Goal: Task Accomplishment & Management: Complete application form

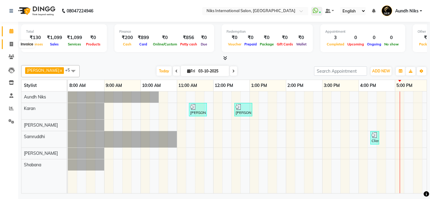
click at [10, 45] on icon at bounding box center [11, 44] width 3 height 5
select select "6"
select select "service"
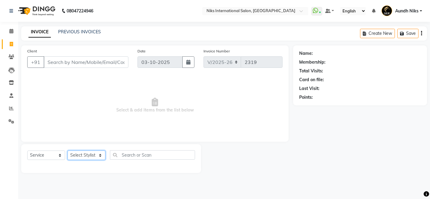
click at [90, 158] on select "Select Stylist [PERSON_NAME] Aundh Niks [PERSON_NAME] Jiya [PERSON_NAME] Mahhi …" at bounding box center [87, 155] width 38 height 9
select select "20840"
click at [68, 151] on select "Select Stylist [PERSON_NAME] Aundh Niks [PERSON_NAME] Jiya [PERSON_NAME] Mahhi …" at bounding box center [87, 155] width 38 height 9
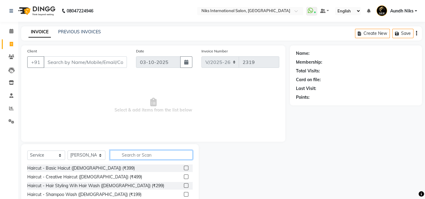
click at [137, 159] on input "text" at bounding box center [151, 154] width 83 height 9
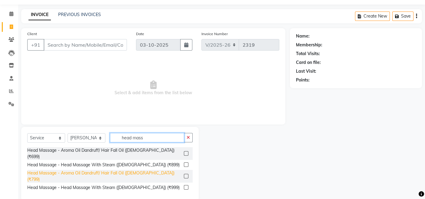
scroll to position [18, 0]
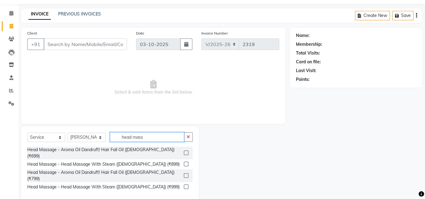
type input "head mass"
click at [187, 173] on label at bounding box center [186, 175] width 5 height 5
click at [187, 174] on input "checkbox" at bounding box center [186, 176] width 4 height 4
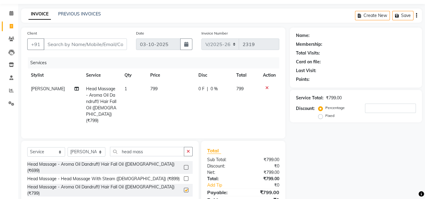
checkbox input "false"
click at [154, 148] on input "head mass" at bounding box center [147, 151] width 74 height 9
type input "h"
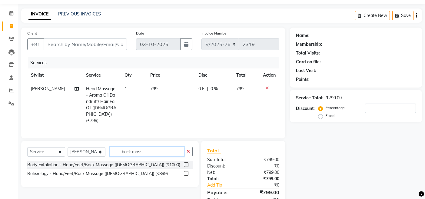
type input "back mass"
click at [187, 172] on label at bounding box center [186, 173] width 5 height 5
click at [187, 172] on input "checkbox" at bounding box center [186, 174] width 4 height 4
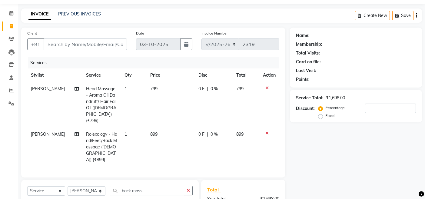
checkbox input "false"
click at [158, 186] on input "back mas" at bounding box center [147, 190] width 74 height 9
type input "b"
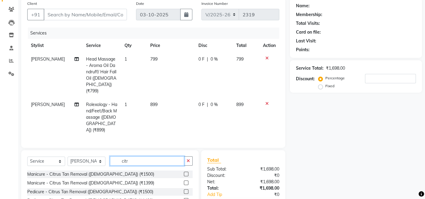
scroll to position [76, 0]
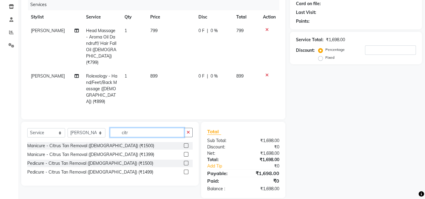
type input "citr"
click at [186, 152] on label at bounding box center [186, 154] width 5 height 5
click at [186, 153] on input "checkbox" at bounding box center [186, 155] width 4 height 4
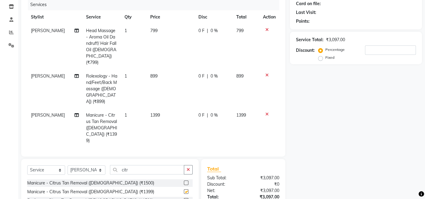
checkbox input "false"
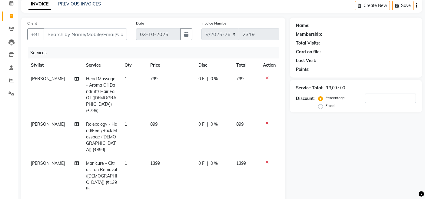
scroll to position [0, 0]
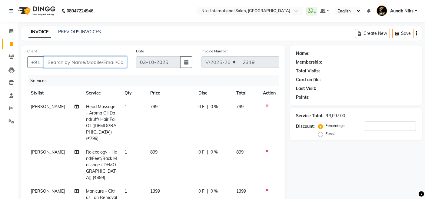
click at [105, 62] on input "Client" at bounding box center [85, 62] width 83 height 12
type input "9"
type input "0"
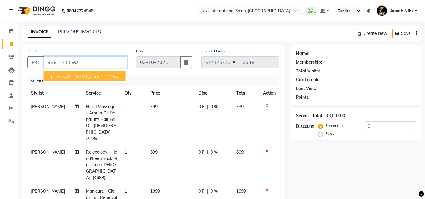
type input "9881145590"
select select "1: Object"
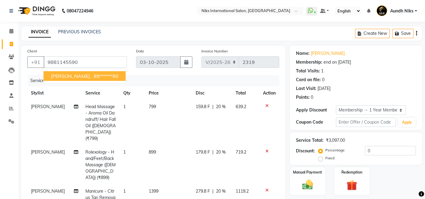
type input "20"
click at [95, 75] on ngb-highlight "98******90" at bounding box center [106, 76] width 25 height 6
type input "98******90"
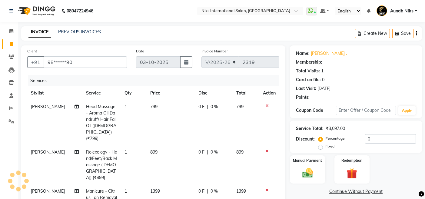
type input "20"
select select "1: Object"
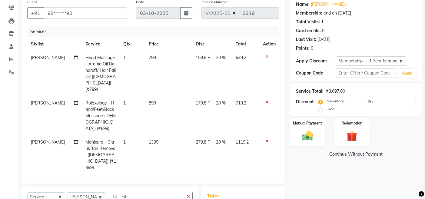
scroll to position [28, 0]
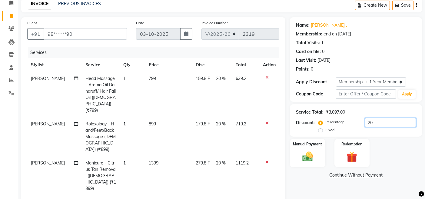
click at [370, 124] on input "20" at bounding box center [390, 122] width 51 height 9
type input "2"
click at [260, 89] on td at bounding box center [269, 94] width 20 height 45
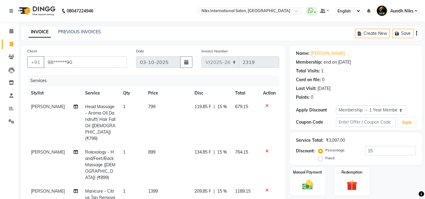
scroll to position [109, 0]
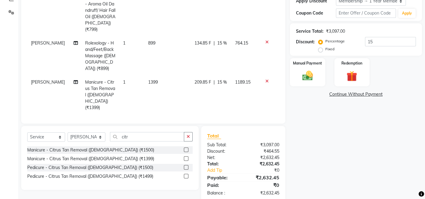
click at [220, 87] on td "209.85 F | 15 %" at bounding box center [211, 94] width 41 height 39
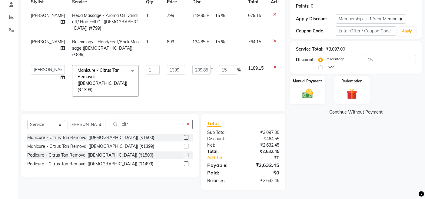
scroll to position [76, 0]
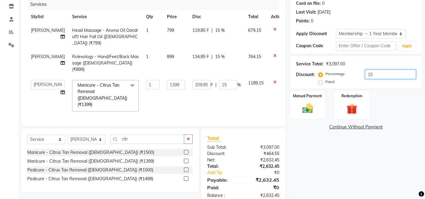
click at [370, 76] on input "15" at bounding box center [390, 74] width 51 height 9
type input "1"
type input "13.99"
type input "1"
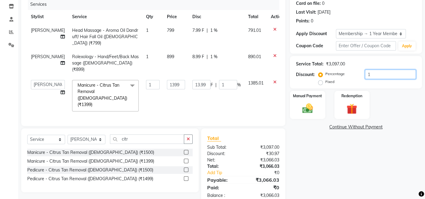
type input "0"
type input "2"
type input "27.98"
type input "2"
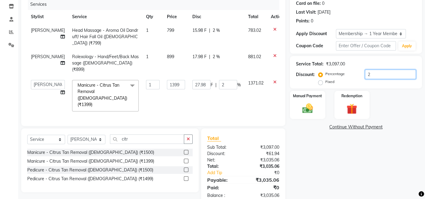
type input "20"
type input "279.8"
type input "20"
click at [306, 107] on img at bounding box center [307, 108] width 18 height 13
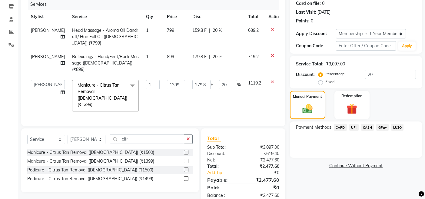
click at [365, 128] on span "CASH" at bounding box center [367, 127] width 13 height 7
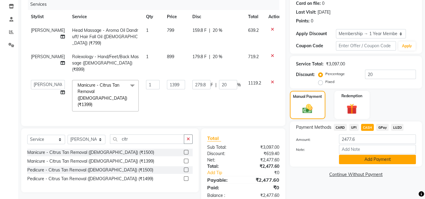
click at [363, 159] on button "Add Payment" at bounding box center [377, 159] width 77 height 9
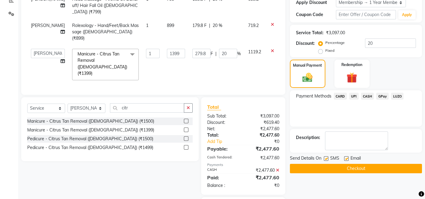
scroll to position [128, 0]
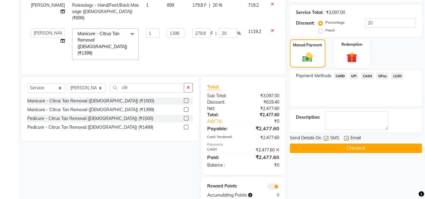
click at [303, 145] on button "Checkout" at bounding box center [356, 148] width 132 height 9
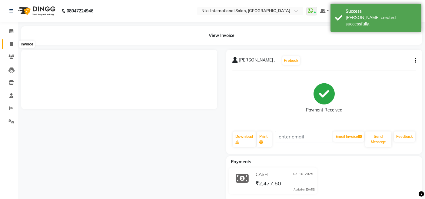
click at [12, 43] on icon at bounding box center [11, 44] width 3 height 5
select select "service"
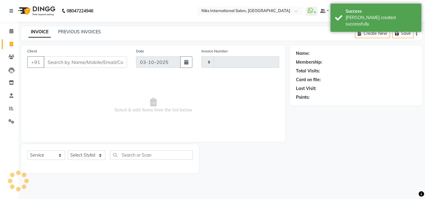
type input "2320"
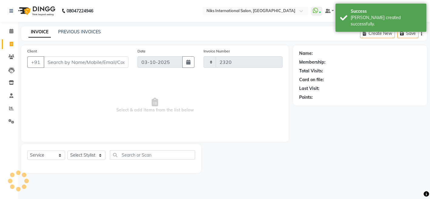
select select "6"
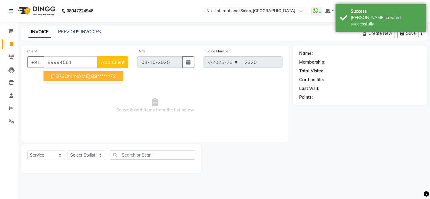
click at [66, 74] on span "[PERSON_NAME]" at bounding box center [70, 76] width 39 height 6
type input "89******72"
select select "1: Object"
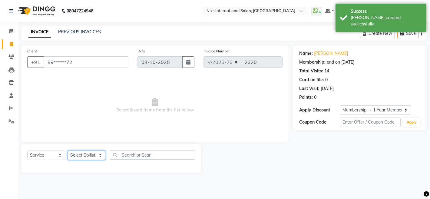
click at [93, 157] on select "Select Stylist [PERSON_NAME] Aundh Niks [PERSON_NAME] Jiya [PERSON_NAME] Mahhi …" at bounding box center [87, 155] width 38 height 9
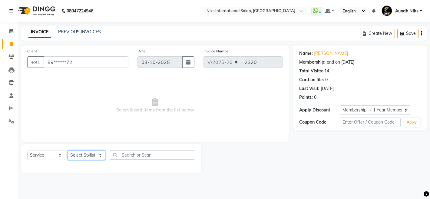
select select "22944"
click at [68, 151] on select "Select Stylist [PERSON_NAME] Aundh Niks [PERSON_NAME] Jiya [PERSON_NAME] Mahhi …" at bounding box center [87, 155] width 38 height 9
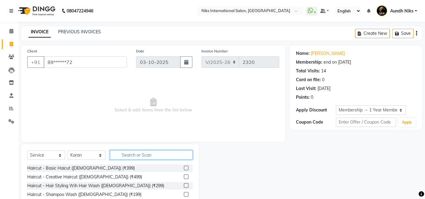
click at [145, 155] on input "text" at bounding box center [151, 154] width 83 height 9
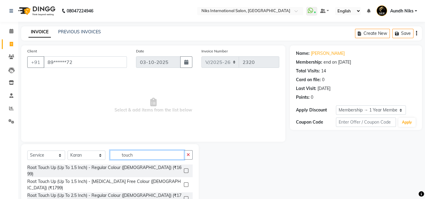
type input "touch"
click at [186, 182] on label at bounding box center [186, 184] width 5 height 5
click at [186, 183] on input "checkbox" at bounding box center [186, 185] width 4 height 4
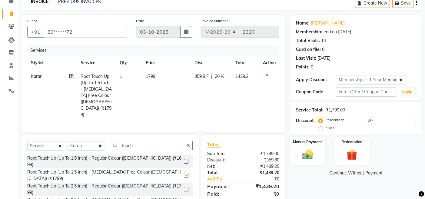
checkbox input "false"
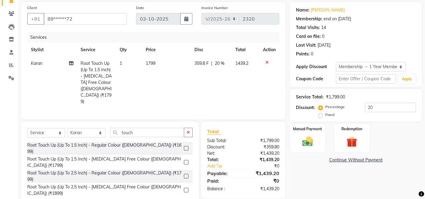
scroll to position [44, 0]
click at [315, 150] on div "Manual Payment" at bounding box center [307, 138] width 37 height 30
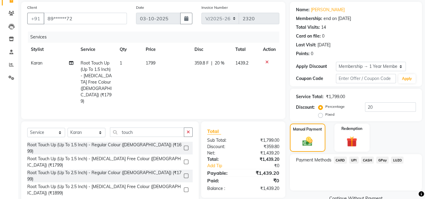
click at [340, 161] on span "CARD" at bounding box center [340, 160] width 13 height 7
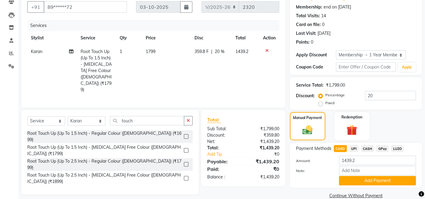
scroll to position [65, 0]
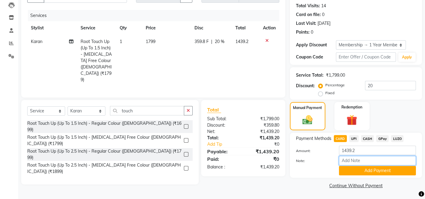
click at [348, 165] on input "Note:" at bounding box center [377, 160] width 77 height 9
click at [351, 172] on button "Add Payment" at bounding box center [377, 170] width 77 height 9
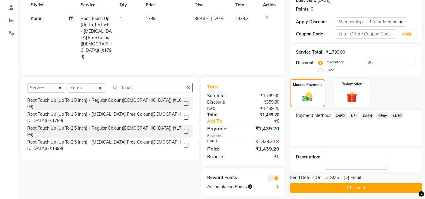
scroll to position [90, 0]
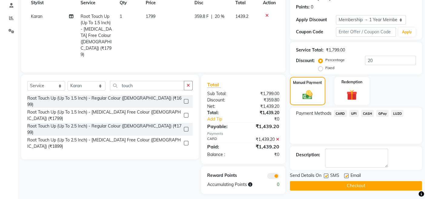
click at [295, 185] on button "Checkout" at bounding box center [356, 185] width 132 height 9
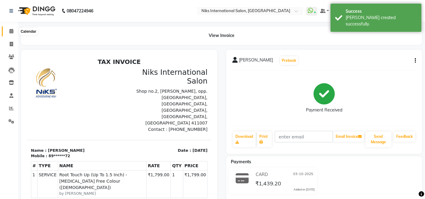
click at [11, 33] on icon at bounding box center [11, 31] width 4 height 5
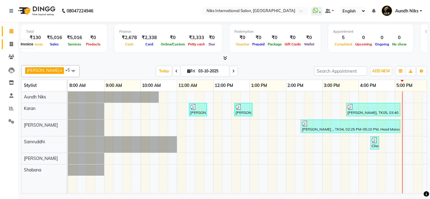
click at [8, 41] on span at bounding box center [11, 44] width 11 height 7
select select "6"
select select "service"
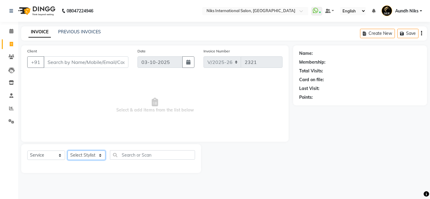
click at [91, 154] on select "Select Stylist [PERSON_NAME] Aundh Niks [PERSON_NAME] Jiya [PERSON_NAME] Mahhi …" at bounding box center [87, 155] width 38 height 9
select select "17526"
click at [68, 151] on select "Select Stylist [PERSON_NAME] Aundh Niks [PERSON_NAME] Jiya [PERSON_NAME] Mahhi …" at bounding box center [87, 155] width 38 height 9
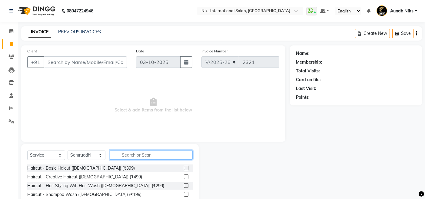
click at [149, 153] on input "text" at bounding box center [151, 154] width 83 height 9
type input "thread"
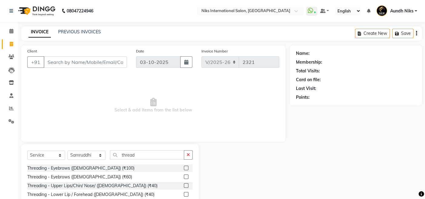
click at [186, 178] on label at bounding box center [186, 177] width 5 height 5
click at [186, 178] on input "checkbox" at bounding box center [186, 177] width 4 height 4
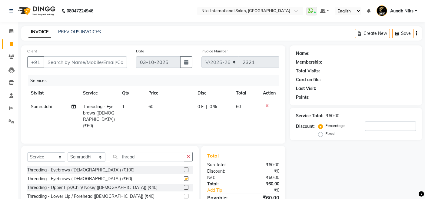
checkbox input "false"
click at [185, 185] on label at bounding box center [186, 187] width 5 height 5
click at [185, 186] on input "checkbox" at bounding box center [186, 188] width 4 height 4
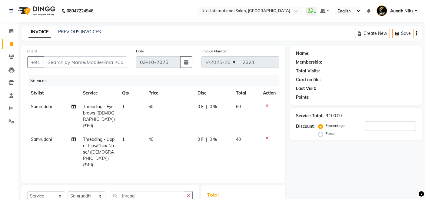
checkbox input "false"
click at [91, 192] on select "Select Stylist [PERSON_NAME] Aundh Niks [PERSON_NAME] Jiya [PERSON_NAME] Mahhi …" at bounding box center [87, 196] width 38 height 9
select select "22944"
click at [68, 192] on select "Select Stylist [PERSON_NAME] Aundh Niks [PERSON_NAME] Jiya [PERSON_NAME] Mahhi …" at bounding box center [87, 196] width 38 height 9
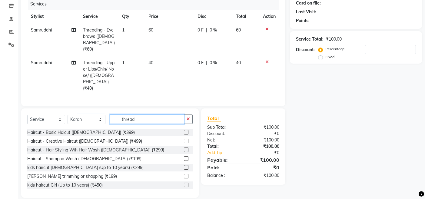
click at [148, 115] on input "thread" at bounding box center [147, 119] width 74 height 9
type input "t"
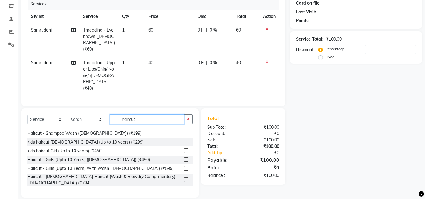
scroll to position [27, 0]
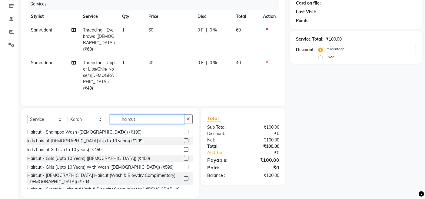
type input "haircut"
click at [184, 176] on label at bounding box center [186, 178] width 5 height 5
click at [184, 177] on input "checkbox" at bounding box center [186, 179] width 4 height 4
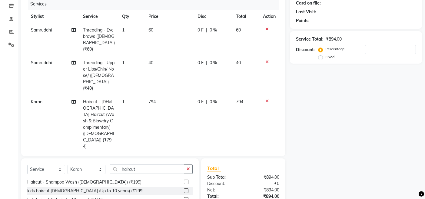
checkbox input "false"
click at [88, 165] on select "Select Stylist [PERSON_NAME] Aundh Niks [PERSON_NAME] Jiya [PERSON_NAME] Mahhi …" at bounding box center [87, 169] width 38 height 9
select select "17526"
click at [68, 165] on select "Select Stylist [PERSON_NAME] Aundh Niks [PERSON_NAME] Jiya [PERSON_NAME] Mahhi …" at bounding box center [87, 169] width 38 height 9
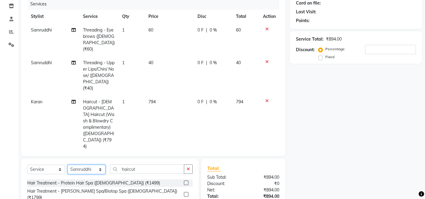
scroll to position [125, 0]
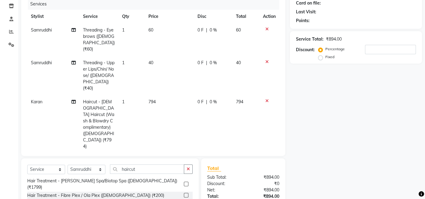
checkbox input "false"
click at [149, 99] on span "794" at bounding box center [151, 101] width 7 height 5
select select "22944"
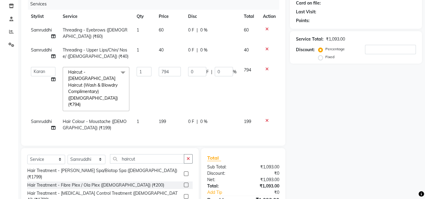
click at [149, 90] on td "1" at bounding box center [144, 89] width 22 height 52
click at [166, 72] on input "794" at bounding box center [170, 71] width 22 height 9
type input "594"
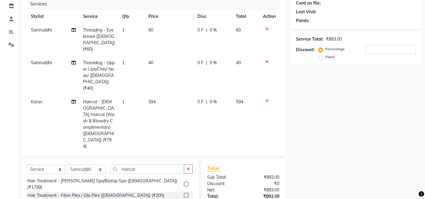
click at [210, 98] on td "0 F | 0 %" at bounding box center [213, 124] width 38 height 58
select select "22944"
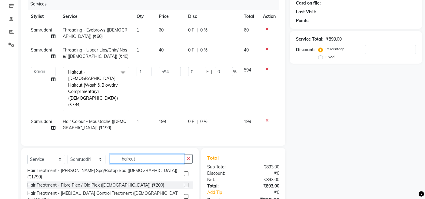
click at [143, 154] on input "haircut" at bounding box center [147, 158] width 74 height 9
type input "h"
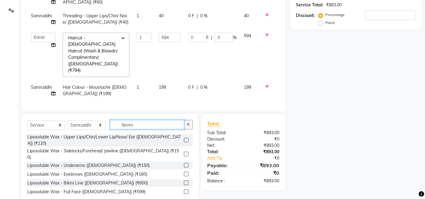
scroll to position [23, 0]
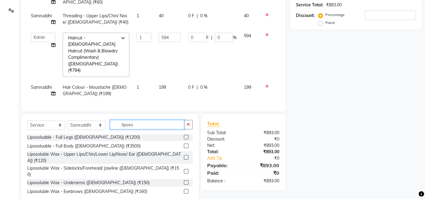
type input "liposo"
click at [184, 155] on label at bounding box center [186, 157] width 5 height 5
click at [184, 156] on input "checkbox" at bounding box center [186, 158] width 4 height 4
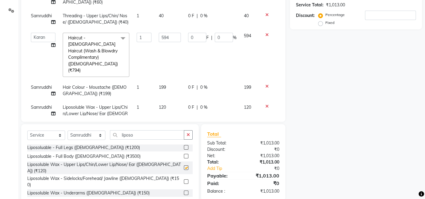
checkbox input "false"
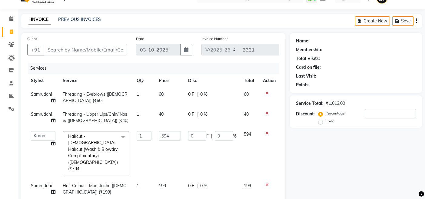
scroll to position [0, 0]
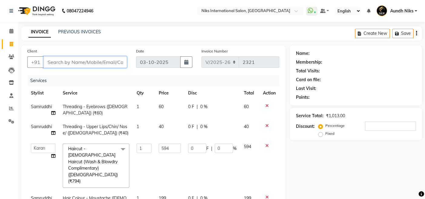
click at [95, 64] on input "Client" at bounding box center [85, 62] width 83 height 12
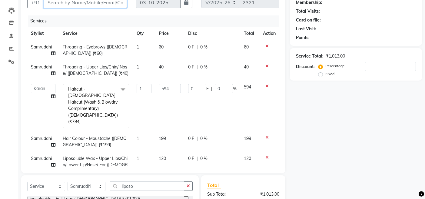
scroll to position [92, 0]
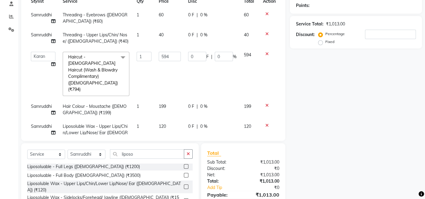
click at [137, 124] on span "1" at bounding box center [138, 126] width 2 height 5
select select "17526"
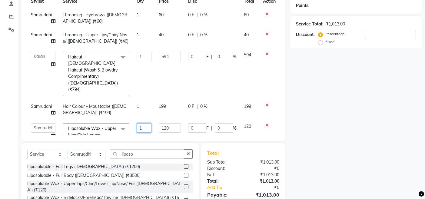
click at [139, 123] on input "1" at bounding box center [144, 127] width 15 height 9
type input "2"
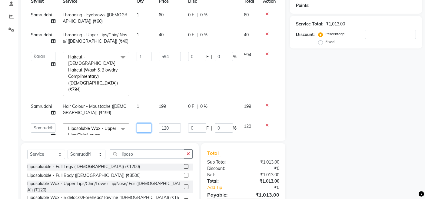
type input "2"
click at [139, 83] on td "1" at bounding box center [144, 74] width 22 height 52
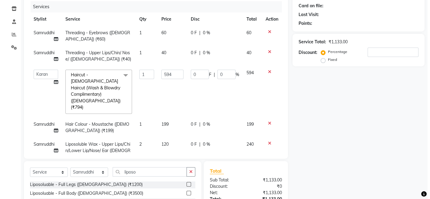
scroll to position [0, 0]
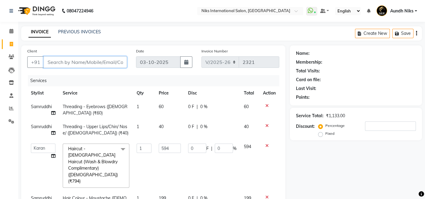
click at [99, 59] on input "Client" at bounding box center [85, 62] width 83 height 12
type input "7"
type input "0"
type input "7004324213"
click at [101, 62] on span "Add Client" at bounding box center [111, 62] width 24 height 6
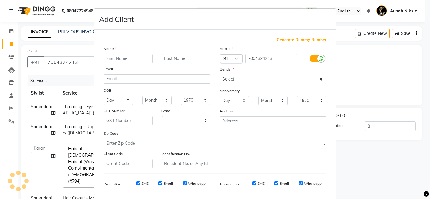
select select "22"
type input "Ipsipe"
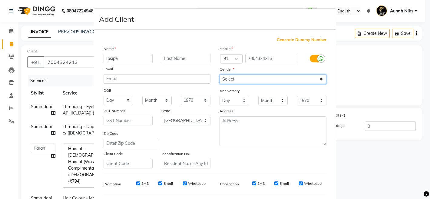
click at [234, 80] on select "Select [DEMOGRAPHIC_DATA] [DEMOGRAPHIC_DATA] Other Prefer Not To Say" at bounding box center [273, 79] width 107 height 9
select select "[DEMOGRAPHIC_DATA]"
click at [220, 75] on select "Select [DEMOGRAPHIC_DATA] [DEMOGRAPHIC_DATA] Other Prefer Not To Say" at bounding box center [273, 79] width 107 height 9
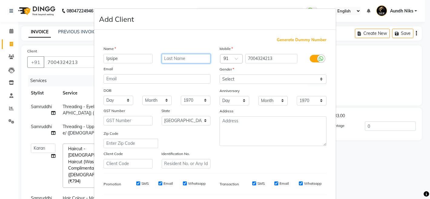
click at [168, 57] on input "text" at bounding box center [186, 58] width 49 height 9
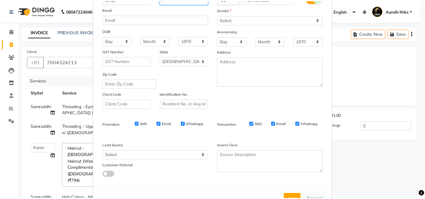
scroll to position [80, 0]
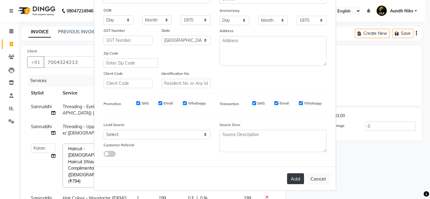
type input "."
click at [290, 178] on button "Add" at bounding box center [295, 178] width 17 height 11
type input "70******13"
select select
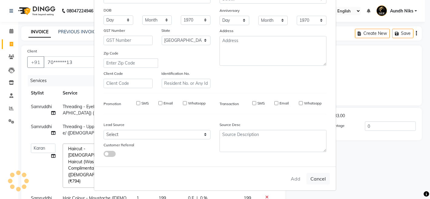
select select
select select "null"
select select
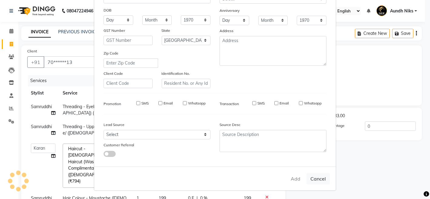
select select
checkbox input "false"
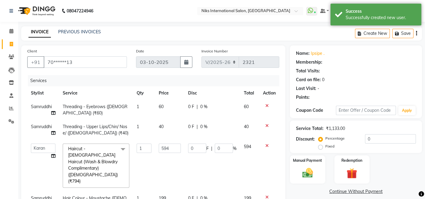
scroll to position [8, 0]
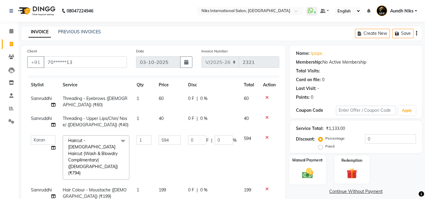
click at [315, 167] on img at bounding box center [307, 173] width 18 height 13
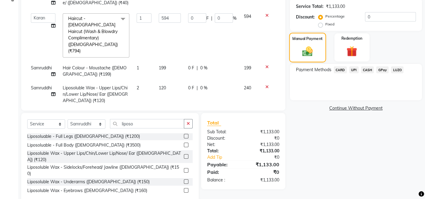
scroll to position [134, 0]
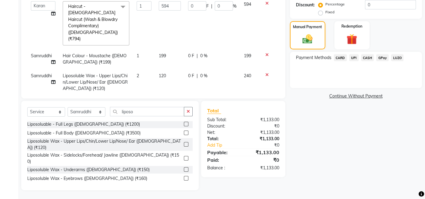
click at [341, 58] on span "CARD" at bounding box center [340, 57] width 13 height 7
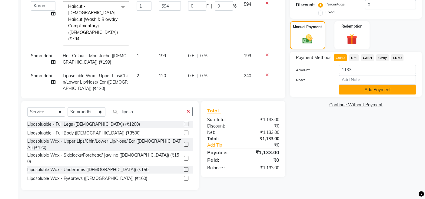
click at [347, 86] on button "Add Payment" at bounding box center [377, 89] width 77 height 9
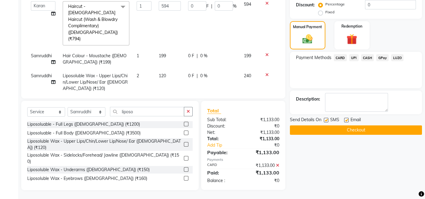
click at [338, 126] on button "Checkout" at bounding box center [356, 129] width 132 height 9
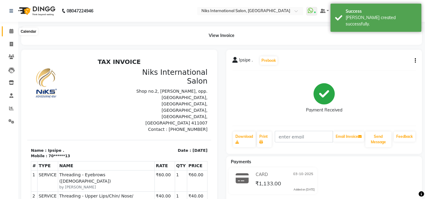
click at [11, 29] on icon at bounding box center [11, 31] width 4 height 5
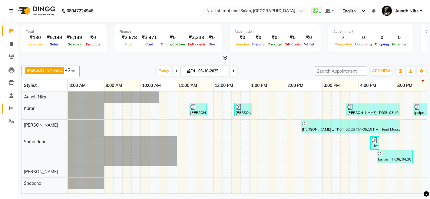
click at [11, 109] on icon at bounding box center [11, 108] width 5 height 5
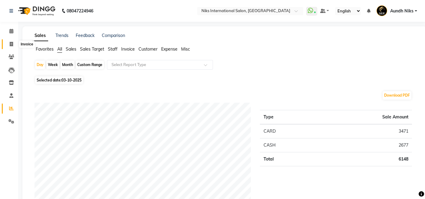
click at [12, 43] on icon at bounding box center [11, 44] width 3 height 5
select select "6"
select select "service"
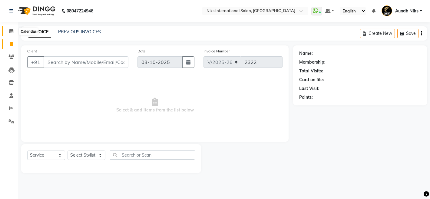
click at [11, 30] on icon at bounding box center [11, 31] width 4 height 5
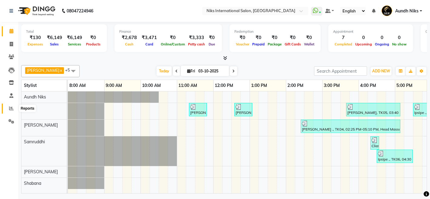
click at [12, 108] on icon at bounding box center [11, 108] width 5 height 5
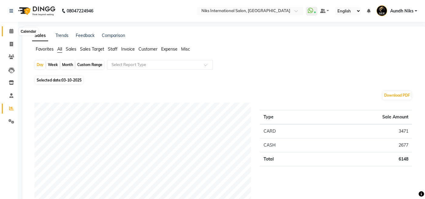
click at [12, 31] on icon at bounding box center [11, 31] width 4 height 5
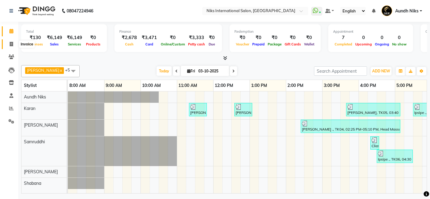
click at [13, 43] on icon at bounding box center [11, 44] width 3 height 5
select select "service"
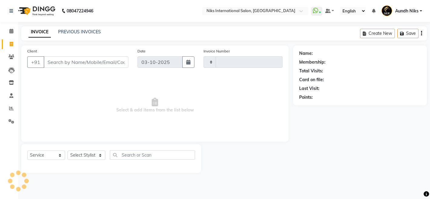
type input "2322"
select select "6"
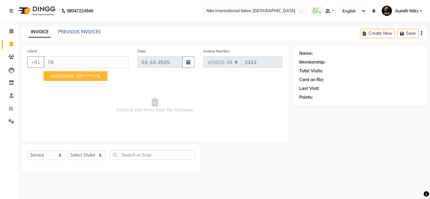
type input "7"
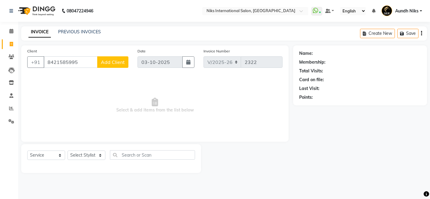
type input "8421585995"
click at [111, 64] on span "Add Client" at bounding box center [113, 62] width 24 height 6
select select "22"
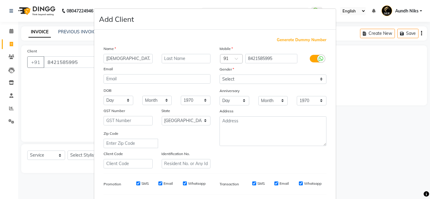
type input "[DEMOGRAPHIC_DATA]"
click at [174, 59] on input "text" at bounding box center [186, 58] width 49 height 9
type input "."
click at [225, 80] on select "Select [DEMOGRAPHIC_DATA] [DEMOGRAPHIC_DATA] Other Prefer Not To Say" at bounding box center [273, 79] width 107 height 9
select select "[DEMOGRAPHIC_DATA]"
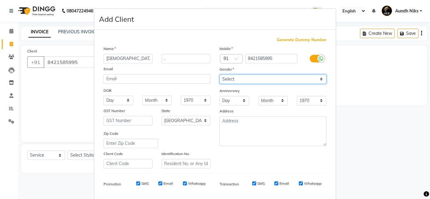
click at [220, 75] on select "Select [DEMOGRAPHIC_DATA] [DEMOGRAPHIC_DATA] Other Prefer Not To Say" at bounding box center [273, 79] width 107 height 9
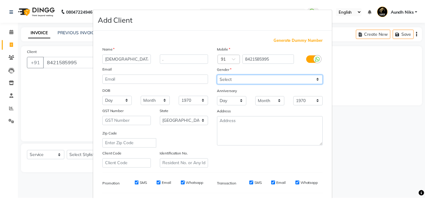
scroll to position [80, 0]
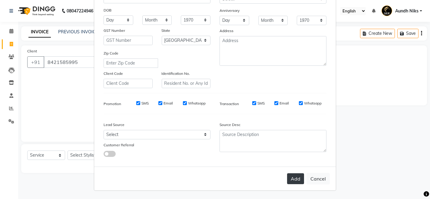
click at [291, 179] on button "Add" at bounding box center [295, 178] width 17 height 11
type input "84******95"
select select
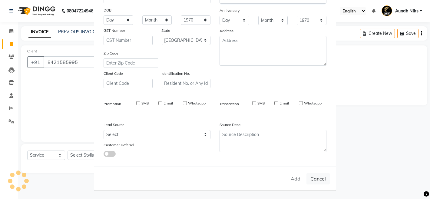
select select "null"
select select
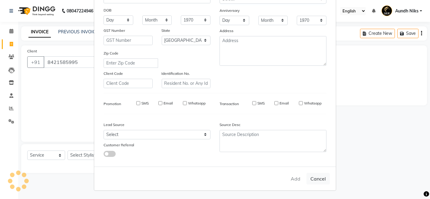
checkbox input "false"
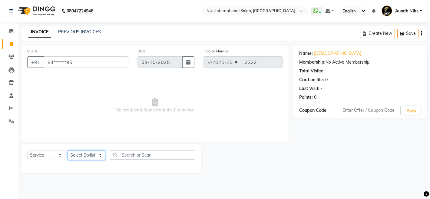
click at [89, 152] on select "Select Stylist [PERSON_NAME] Aundh Niks [PERSON_NAME] Jiya [PERSON_NAME] Mahhi …" at bounding box center [87, 155] width 38 height 9
select select "17526"
click at [68, 151] on select "Select Stylist [PERSON_NAME] Aundh Niks [PERSON_NAME] Jiya [PERSON_NAME] Mahhi …" at bounding box center [87, 155] width 38 height 9
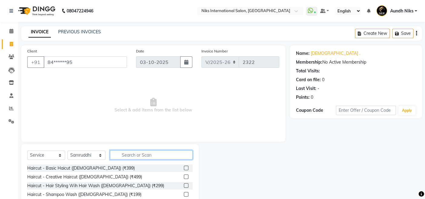
click at [147, 154] on input "text" at bounding box center [151, 154] width 83 height 9
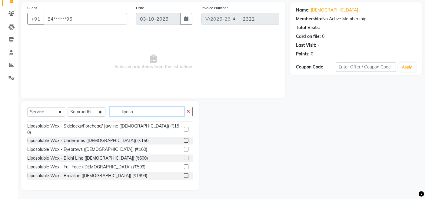
scroll to position [54, 0]
type input "liposo"
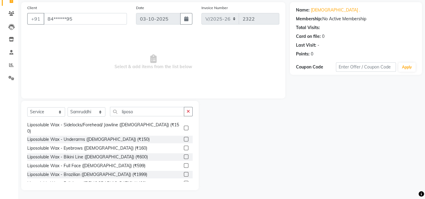
click at [184, 181] on label at bounding box center [186, 183] width 5 height 5
click at [184, 182] on input "checkbox" at bounding box center [186, 184] width 4 height 4
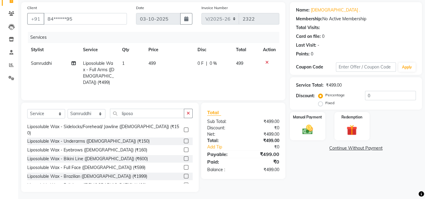
checkbox input "false"
click at [314, 135] on img at bounding box center [307, 129] width 18 height 13
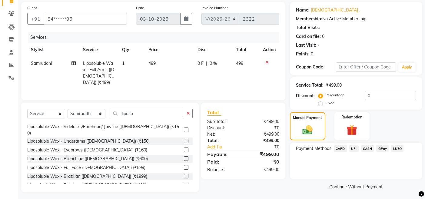
click at [338, 148] on span "CARD" at bounding box center [340, 148] width 13 height 7
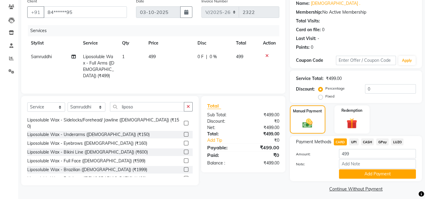
scroll to position [53, 0]
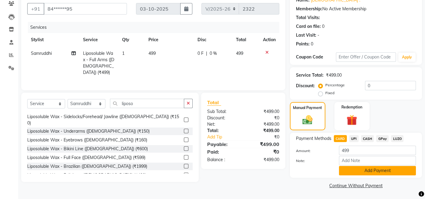
click at [350, 167] on button "Add Payment" at bounding box center [377, 170] width 77 height 9
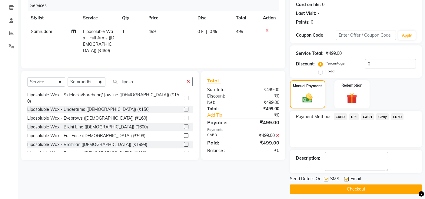
scroll to position [79, 0]
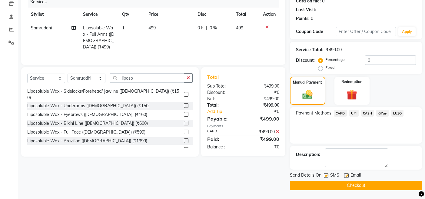
click at [292, 182] on button "Checkout" at bounding box center [356, 185] width 132 height 9
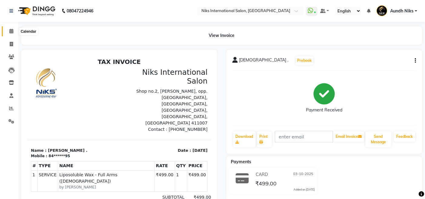
click at [14, 32] on span at bounding box center [11, 31] width 11 height 7
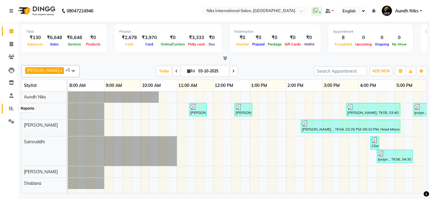
click at [9, 107] on icon at bounding box center [11, 108] width 5 height 5
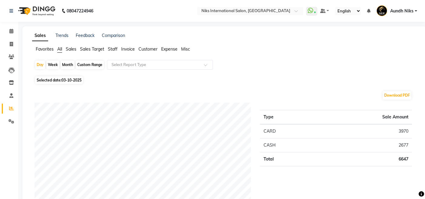
click at [67, 65] on div "Month" at bounding box center [68, 65] width 14 height 8
select select "10"
select select "2025"
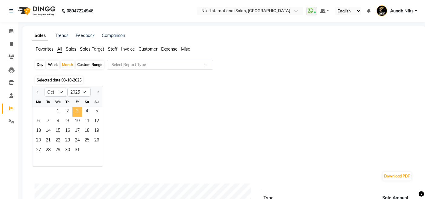
click at [77, 112] on span "3" at bounding box center [77, 112] width 10 height 10
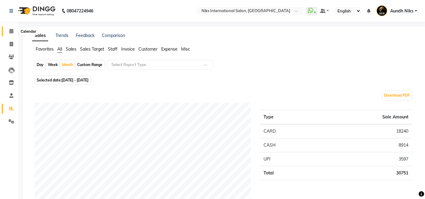
click at [14, 33] on span at bounding box center [11, 31] width 11 height 7
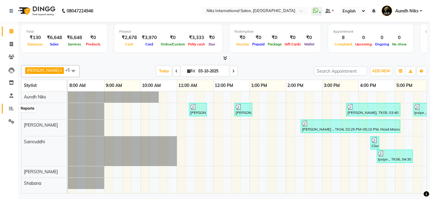
click at [11, 108] on icon at bounding box center [11, 108] width 5 height 5
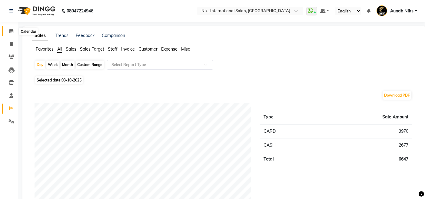
click at [11, 32] on icon at bounding box center [11, 31] width 4 height 5
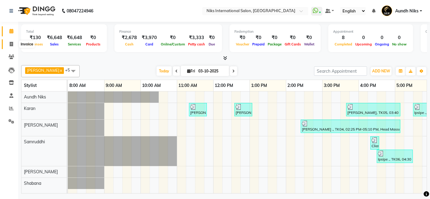
click at [12, 42] on icon at bounding box center [11, 44] width 3 height 5
select select "service"
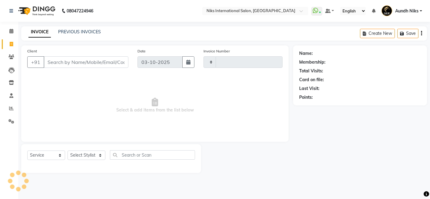
type input "2323"
select select "6"
click at [101, 155] on select "Select Stylist [PERSON_NAME] Aundh Niks [PERSON_NAME] Jiya [PERSON_NAME] Mahhi …" at bounding box center [87, 155] width 38 height 9
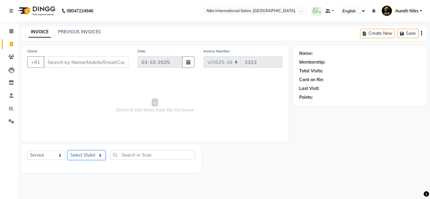
select select "20840"
click at [68, 151] on select "Select Stylist [PERSON_NAME] Aundh Niks [PERSON_NAME] Jiya [PERSON_NAME] Mahhi …" at bounding box center [87, 155] width 38 height 9
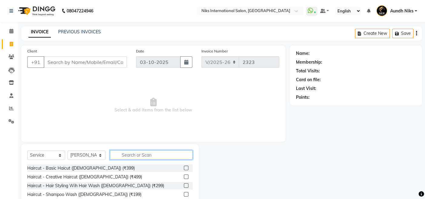
click at [127, 156] on input "text" at bounding box center [151, 154] width 83 height 9
type input "thre"
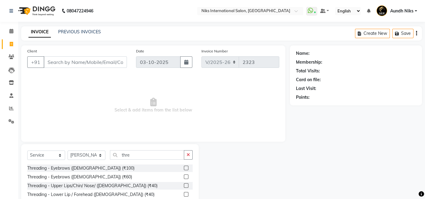
click at [187, 177] on label at bounding box center [186, 177] width 5 height 5
click at [187, 177] on input "checkbox" at bounding box center [186, 177] width 4 height 4
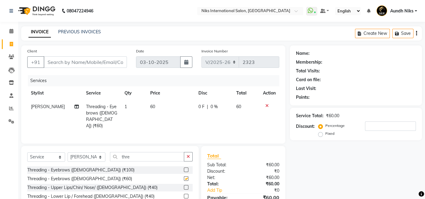
checkbox input "false"
click at [69, 60] on input "Client" at bounding box center [85, 62] width 83 height 12
type input "1"
type input "0"
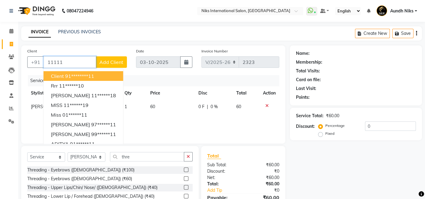
click at [72, 74] on ngb-highlight "91********11" at bounding box center [79, 76] width 29 height 6
type input "********11"
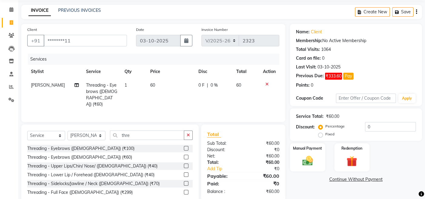
scroll to position [36, 0]
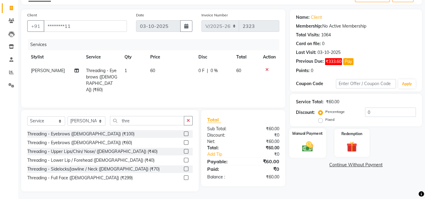
click at [315, 142] on img at bounding box center [307, 146] width 18 height 13
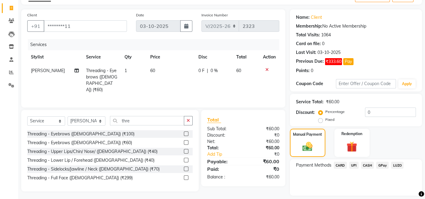
click at [340, 164] on span "CARD" at bounding box center [340, 165] width 13 height 7
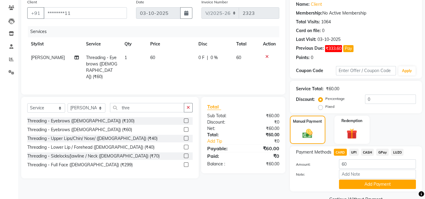
scroll to position [63, 0]
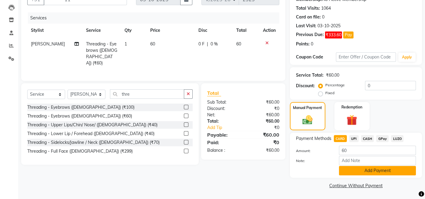
click at [348, 168] on button "Add Payment" at bounding box center [377, 170] width 77 height 9
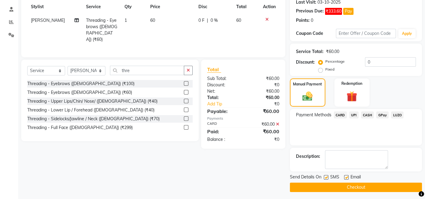
scroll to position [88, 0]
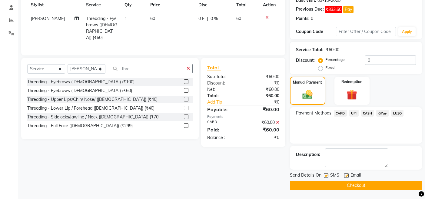
click at [294, 185] on button "Checkout" at bounding box center [356, 185] width 132 height 9
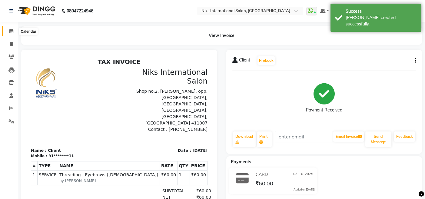
click at [10, 28] on span at bounding box center [11, 31] width 11 height 7
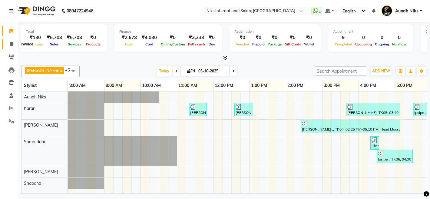
click at [11, 42] on icon at bounding box center [11, 44] width 3 height 5
select select "6"
select select "service"
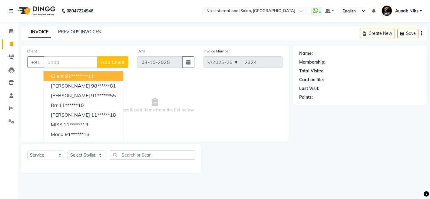
click at [76, 74] on ngb-highlight "91********11" at bounding box center [79, 76] width 29 height 6
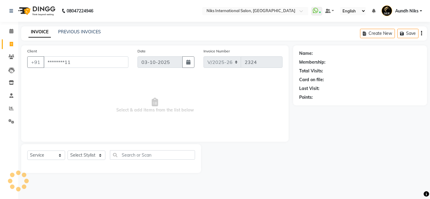
type input "********11"
click at [98, 152] on select "Select Stylist [PERSON_NAME] Aundh Niks [PERSON_NAME] Jiya [PERSON_NAME] Mahhi …" at bounding box center [87, 155] width 38 height 9
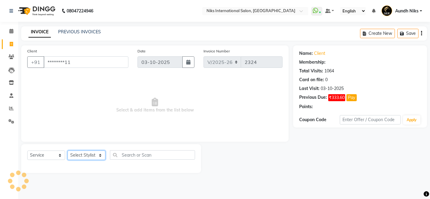
select select "17526"
click at [68, 151] on select "Select Stylist [PERSON_NAME] Aundh Niks [PERSON_NAME] Jiya [PERSON_NAME] Mahhi …" at bounding box center [87, 155] width 38 height 9
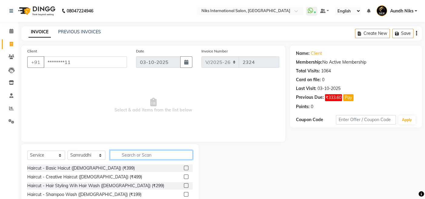
click at [131, 158] on input "text" at bounding box center [151, 154] width 83 height 9
type input "thre"
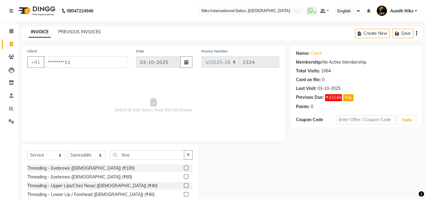
click at [185, 167] on label at bounding box center [186, 168] width 5 height 5
click at [185, 167] on input "checkbox" at bounding box center [186, 168] width 4 height 4
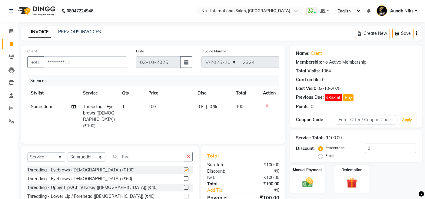
checkbox input "false"
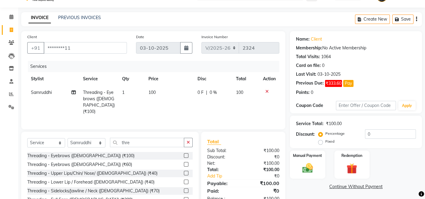
scroll to position [36, 0]
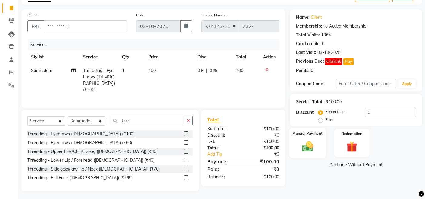
click at [305, 140] on img at bounding box center [307, 146] width 18 height 13
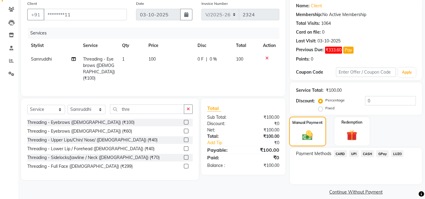
scroll to position [54, 0]
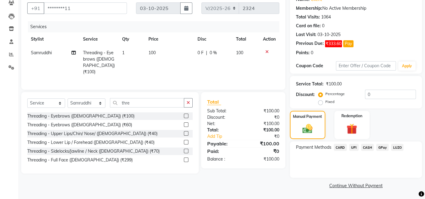
click at [339, 146] on span "CARD" at bounding box center [340, 147] width 13 height 7
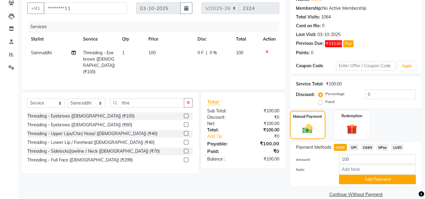
scroll to position [63, 0]
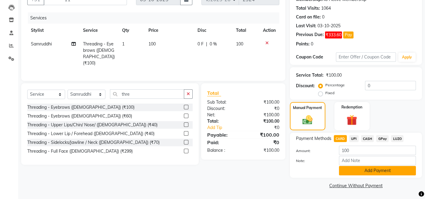
click at [351, 171] on button "Add Payment" at bounding box center [377, 170] width 77 height 9
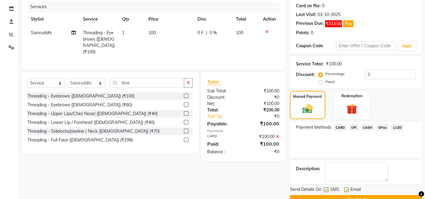
scroll to position [88, 0]
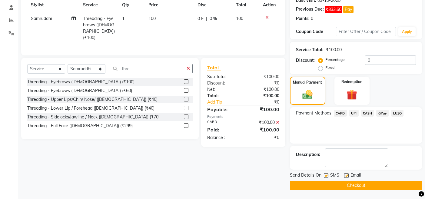
click at [295, 184] on button "Checkout" at bounding box center [356, 185] width 132 height 9
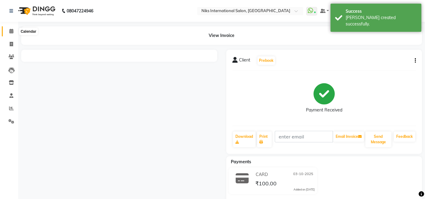
click at [12, 30] on icon at bounding box center [11, 31] width 4 height 5
